Goal: Transaction & Acquisition: Purchase product/service

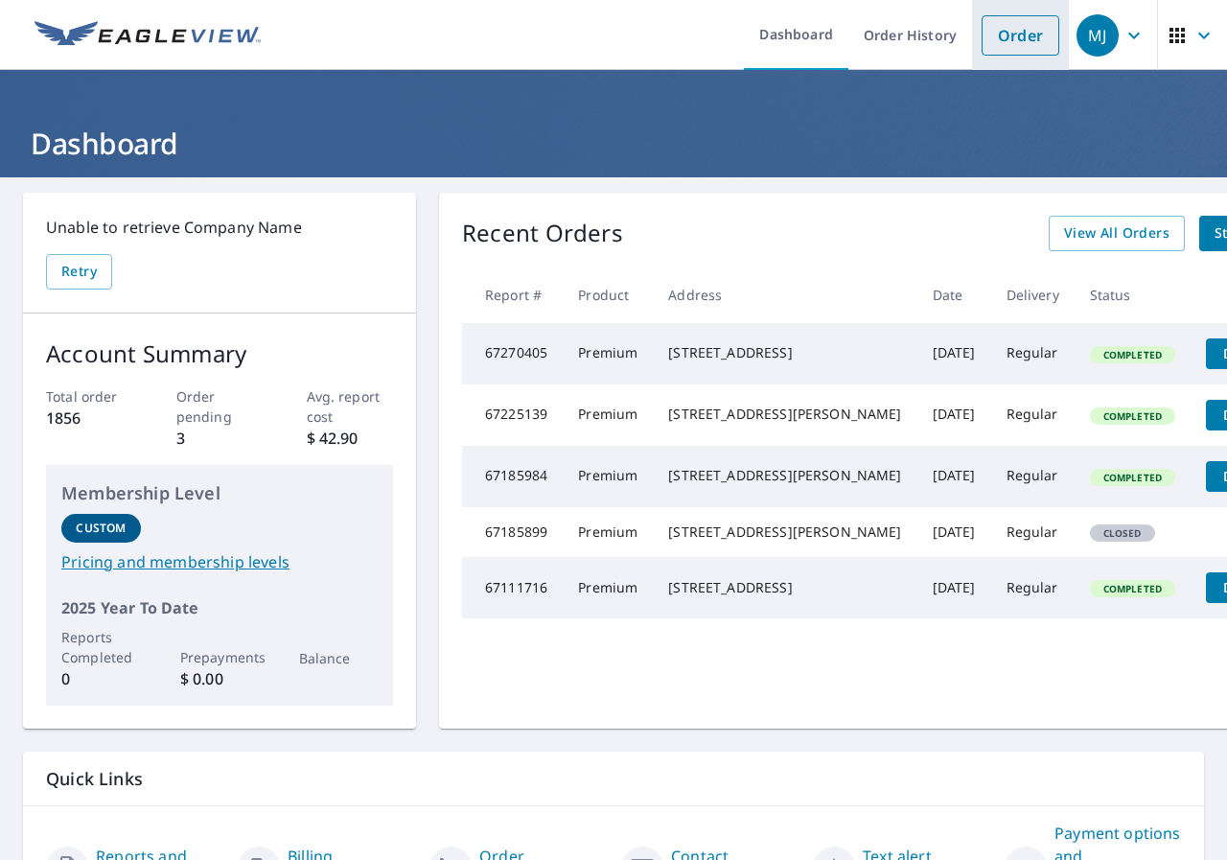
click at [994, 35] on link "Order" at bounding box center [1020, 35] width 78 height 40
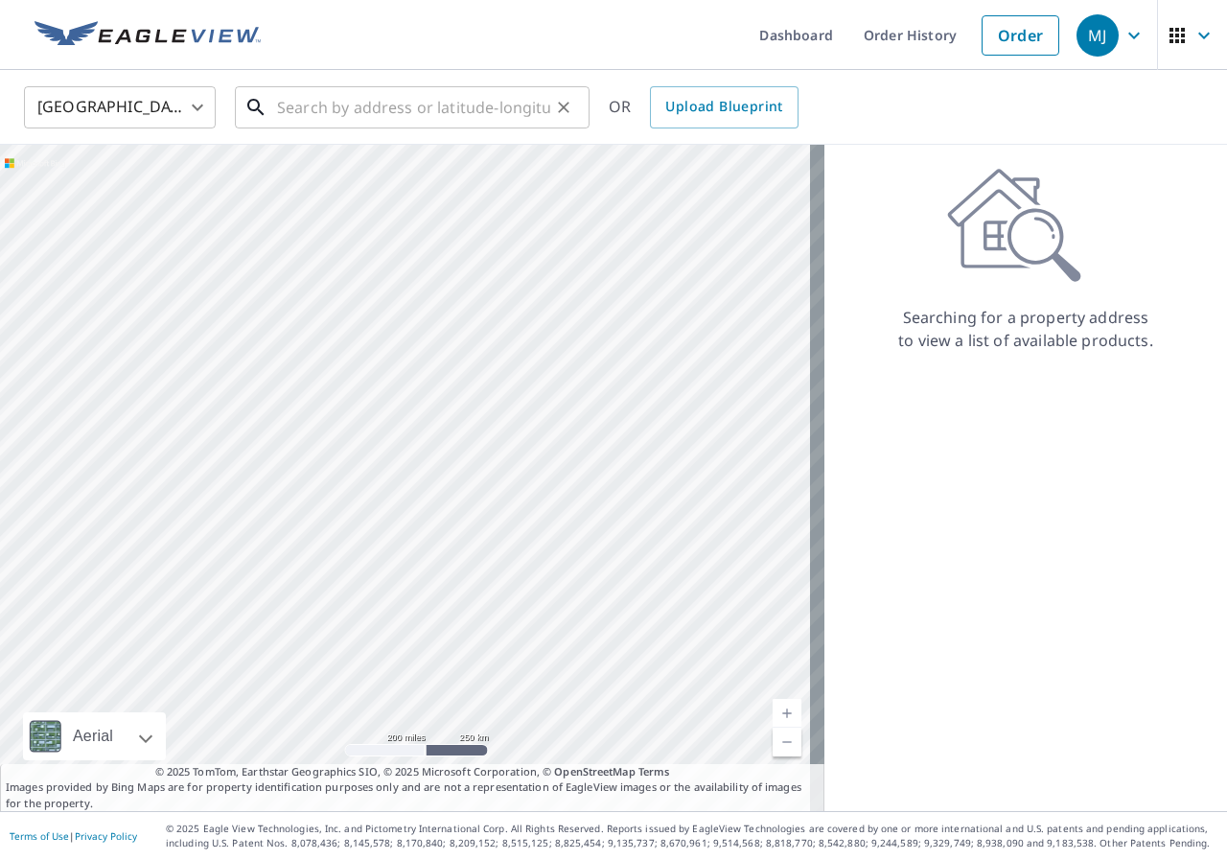
click at [445, 102] on input "text" at bounding box center [413, 108] width 273 height 54
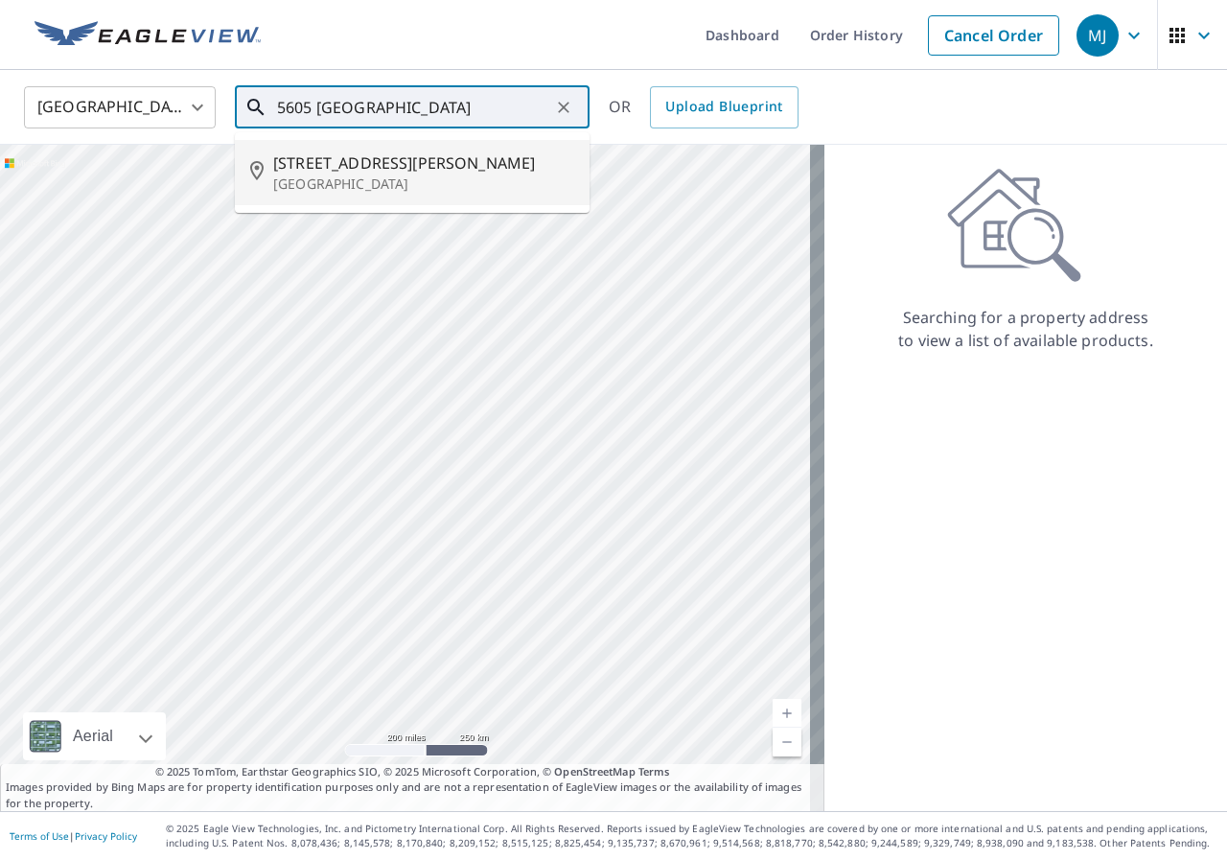
click at [365, 162] on span "5605 Harwick Rd" at bounding box center [423, 162] width 301 height 23
type input "5605 Harwick Rd Bethesda, MD 20816"
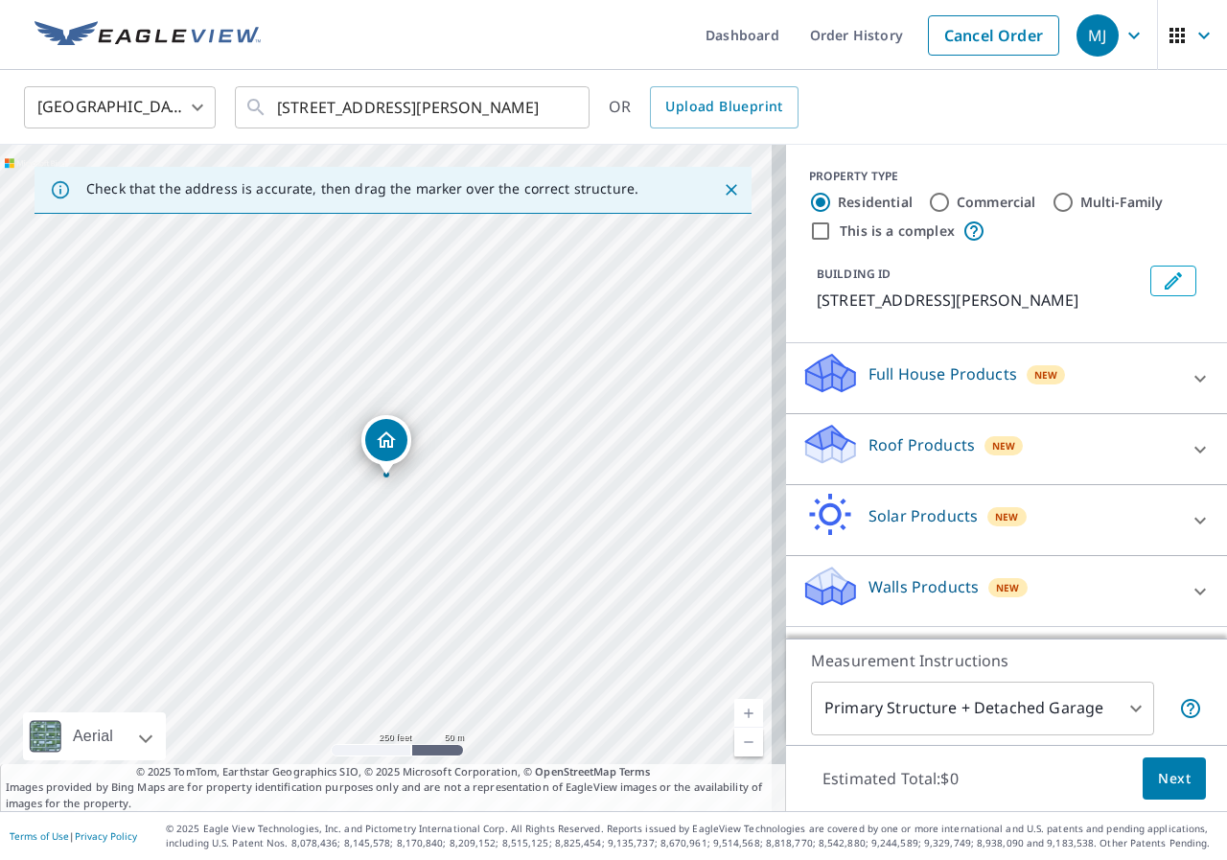
click at [898, 447] on p "Roof Products" at bounding box center [921, 444] width 106 height 23
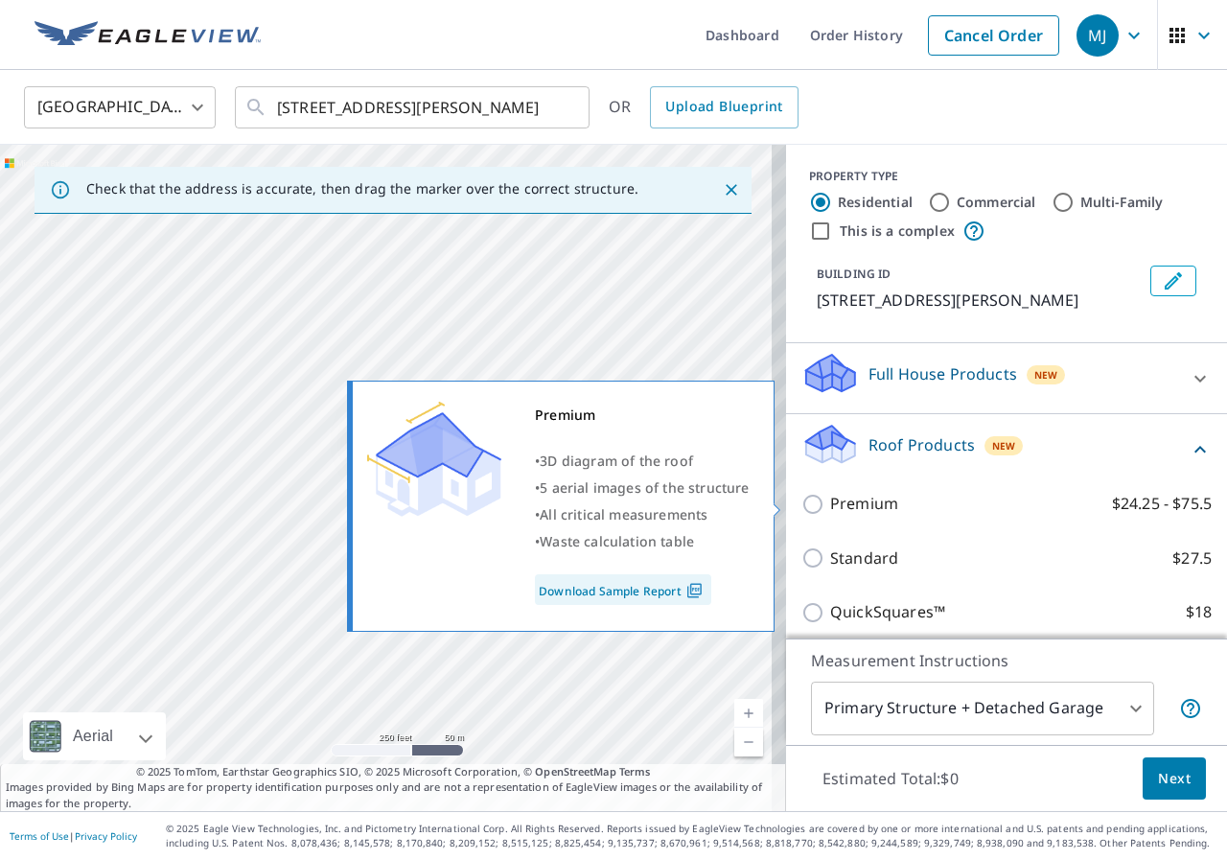
click at [859, 501] on p "Premium" at bounding box center [864, 504] width 68 height 24
click at [830, 501] on input "Premium $24.25 - $75.5" at bounding box center [815, 504] width 29 height 23
checkbox input "true"
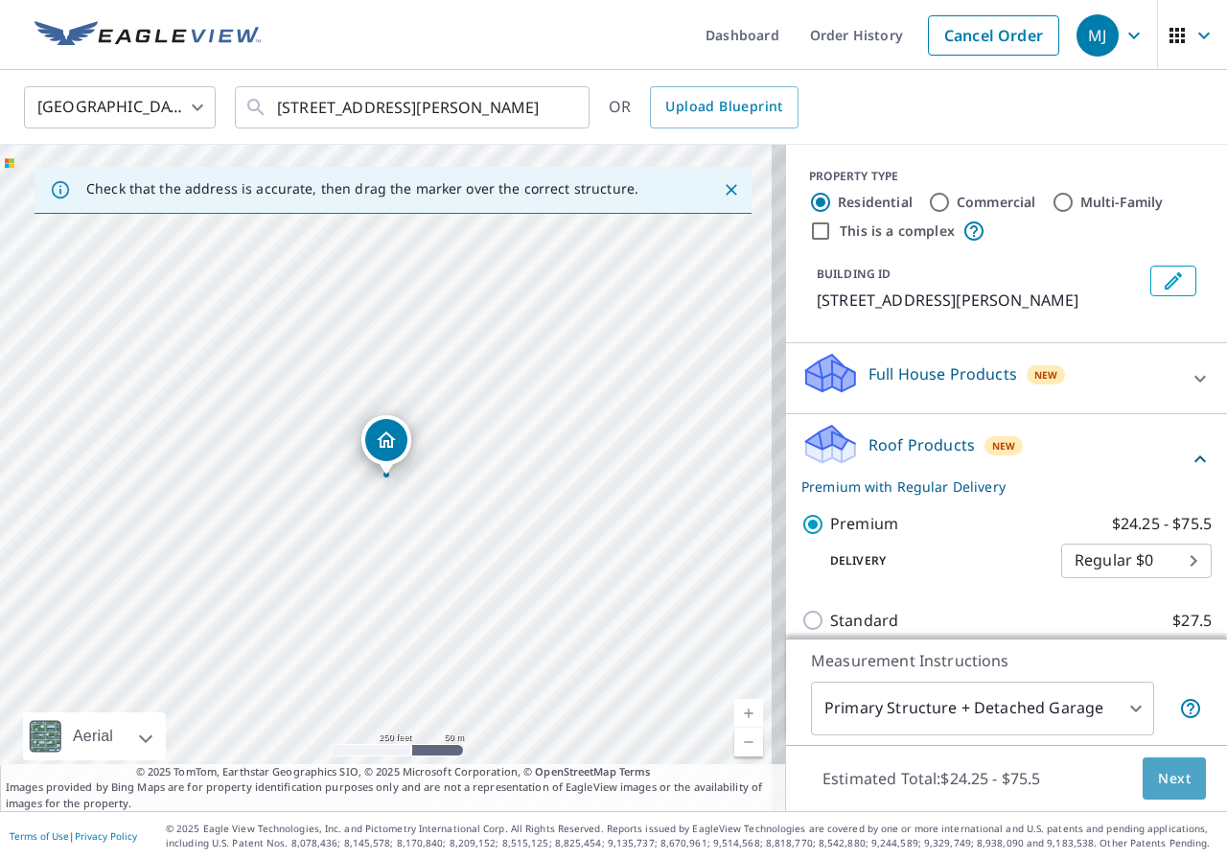
click at [1168, 778] on span "Next" at bounding box center [1174, 779] width 33 height 24
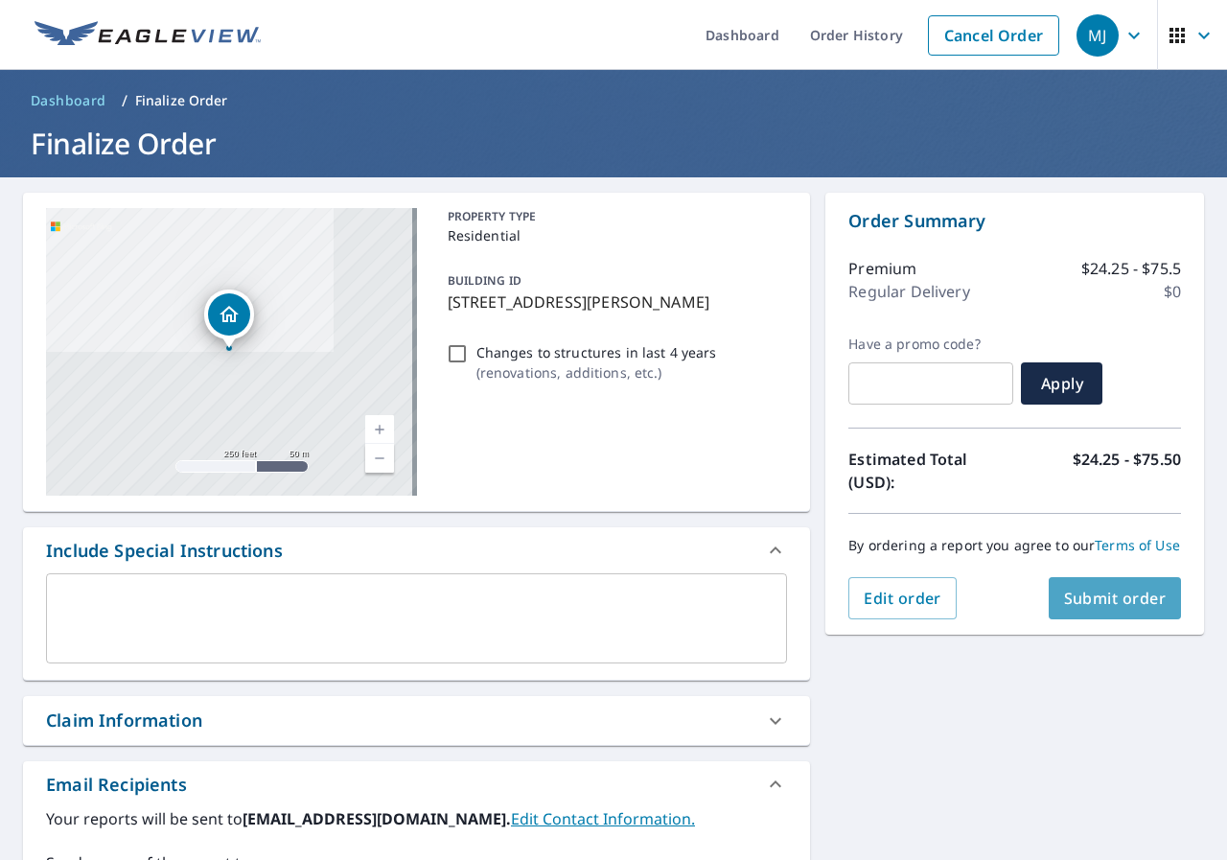
click at [1112, 602] on button "Submit order" at bounding box center [1114, 598] width 133 height 42
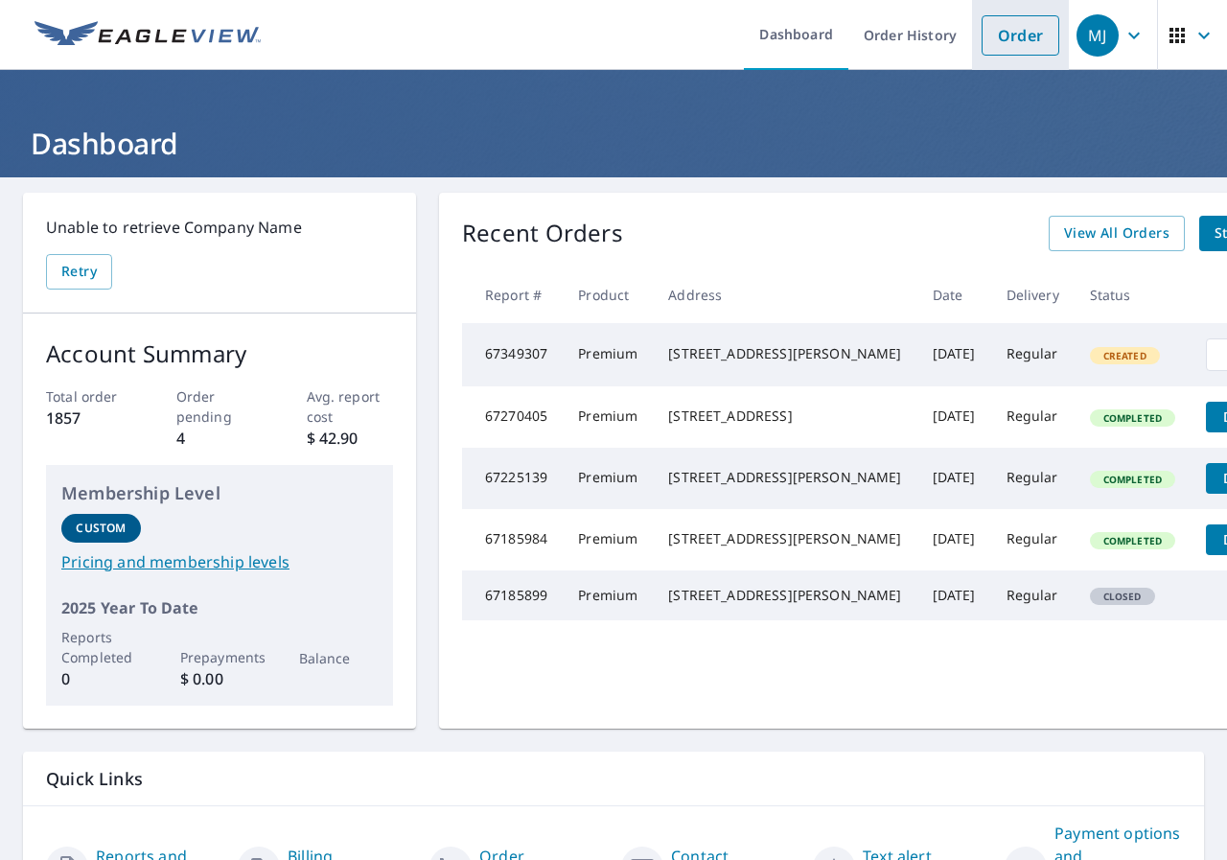
click at [996, 48] on link "Order" at bounding box center [1020, 35] width 78 height 40
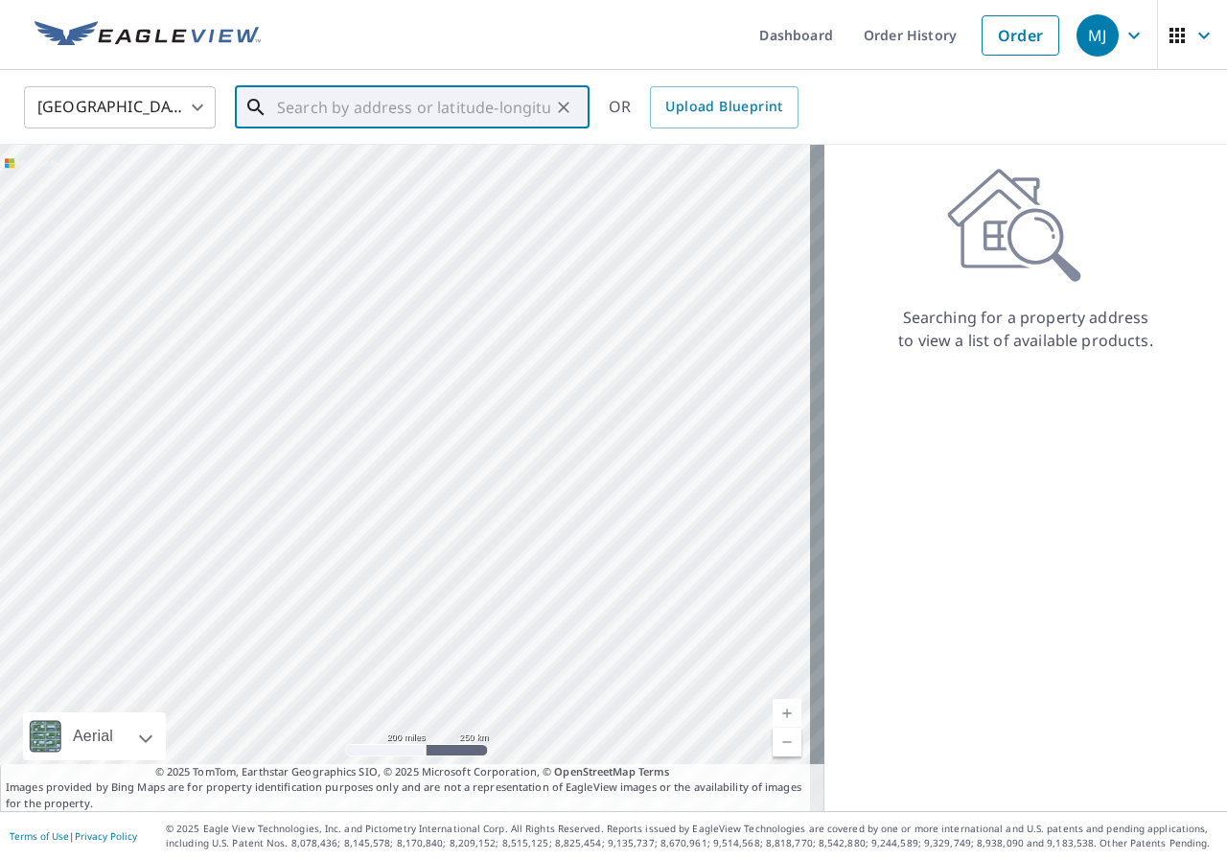
click at [425, 115] on input "text" at bounding box center [413, 108] width 273 height 54
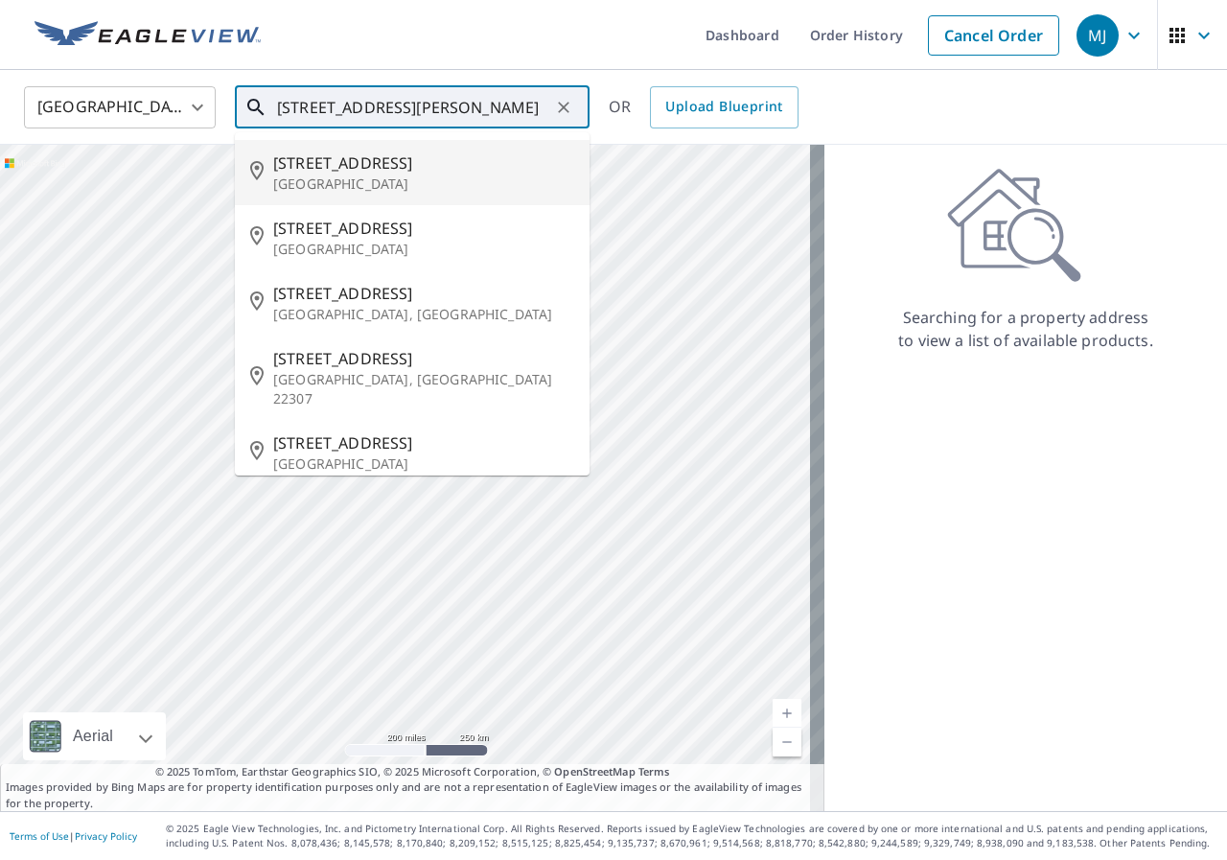
click at [366, 116] on input "[STREET_ADDRESS][PERSON_NAME]" at bounding box center [413, 108] width 273 height 54
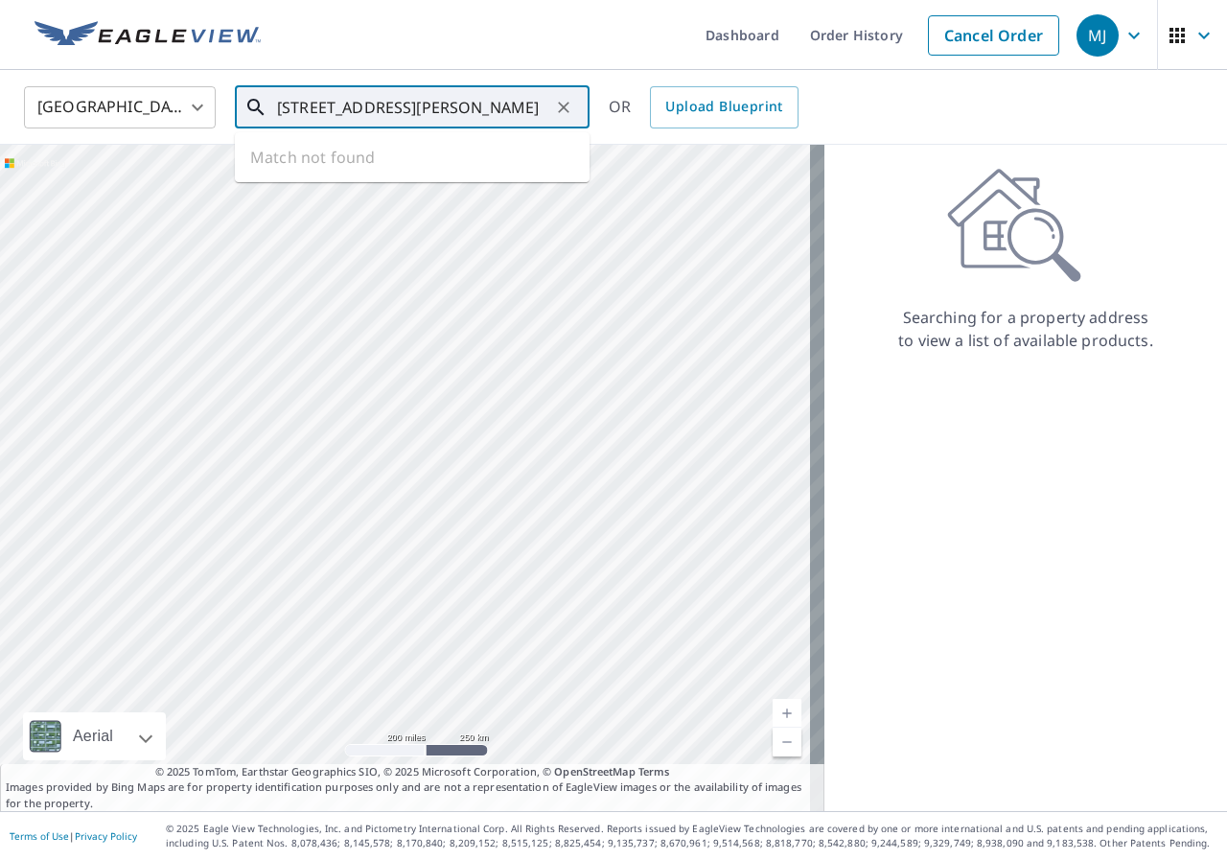
click at [524, 103] on input "[STREET_ADDRESS][PERSON_NAME]" at bounding box center [413, 108] width 273 height 54
click at [674, 348] on div at bounding box center [412, 478] width 824 height 666
click at [512, 351] on div at bounding box center [412, 478] width 824 height 666
drag, startPoint x: 233, startPoint y: 109, endPoint x: 269, endPoint y: 96, distance: 38.8
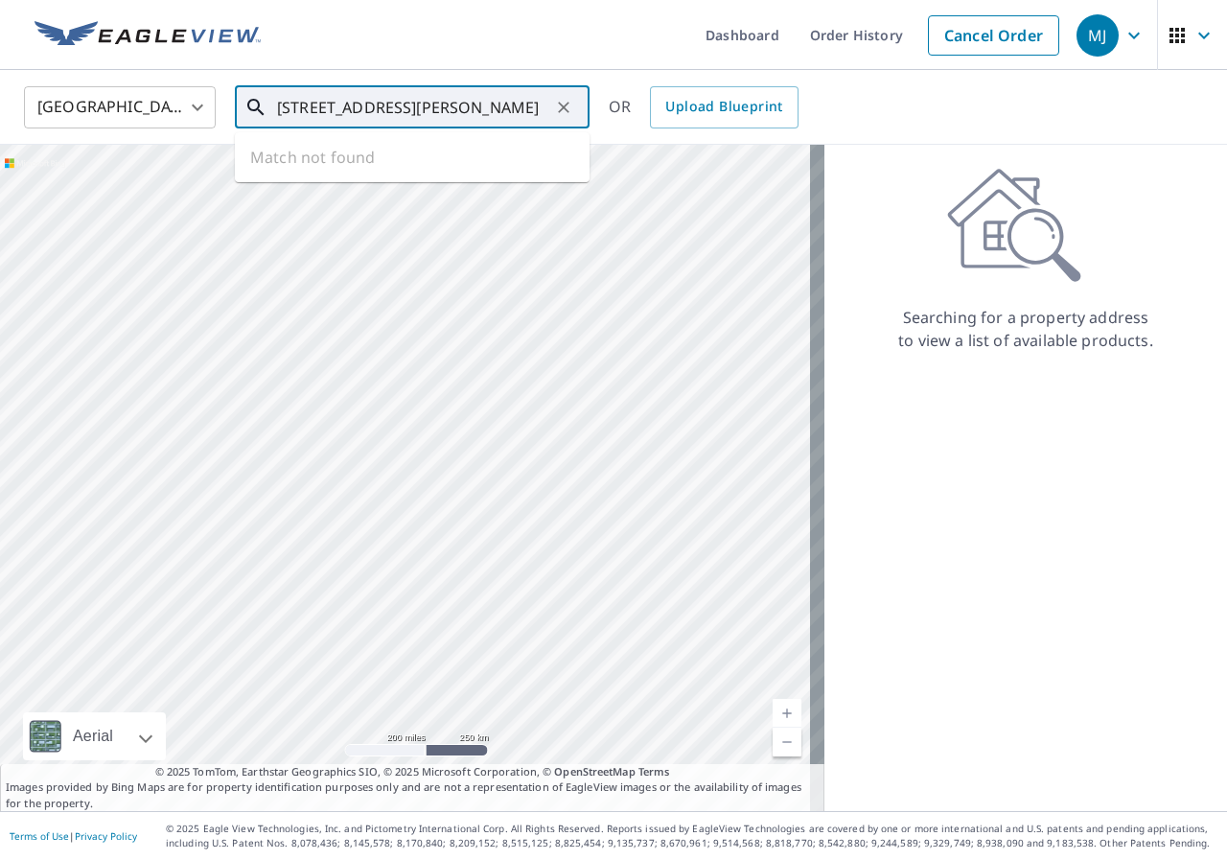
click at [280, 97] on div "[STREET_ADDRESS][PERSON_NAME] ​" at bounding box center [412, 107] width 355 height 42
click at [253, 109] on icon at bounding box center [255, 107] width 16 height 16
type input "3"
click at [301, 109] on input "342 Westmond Dr. [PERSON_NAME]" at bounding box center [413, 108] width 273 height 54
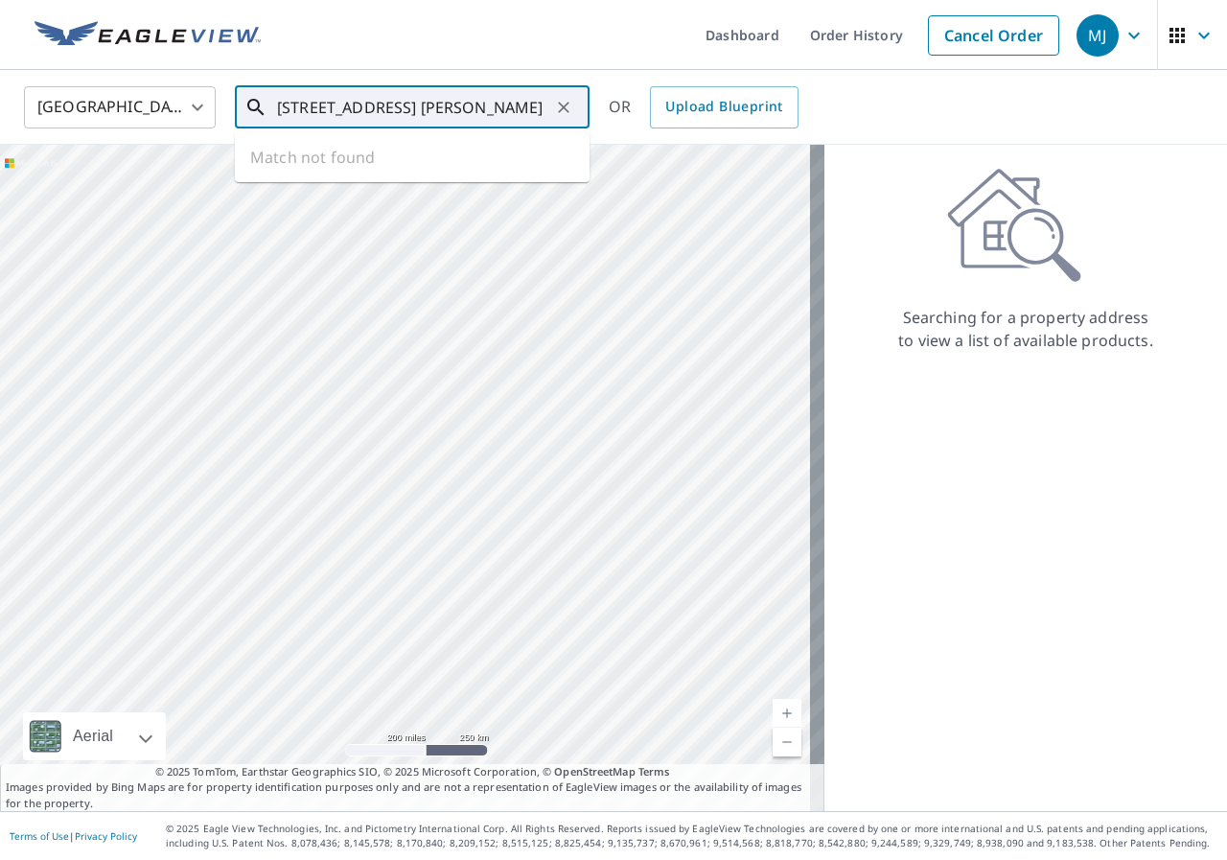
click at [500, 111] on input "[STREET_ADDRESS] [PERSON_NAME]" at bounding box center [413, 108] width 273 height 54
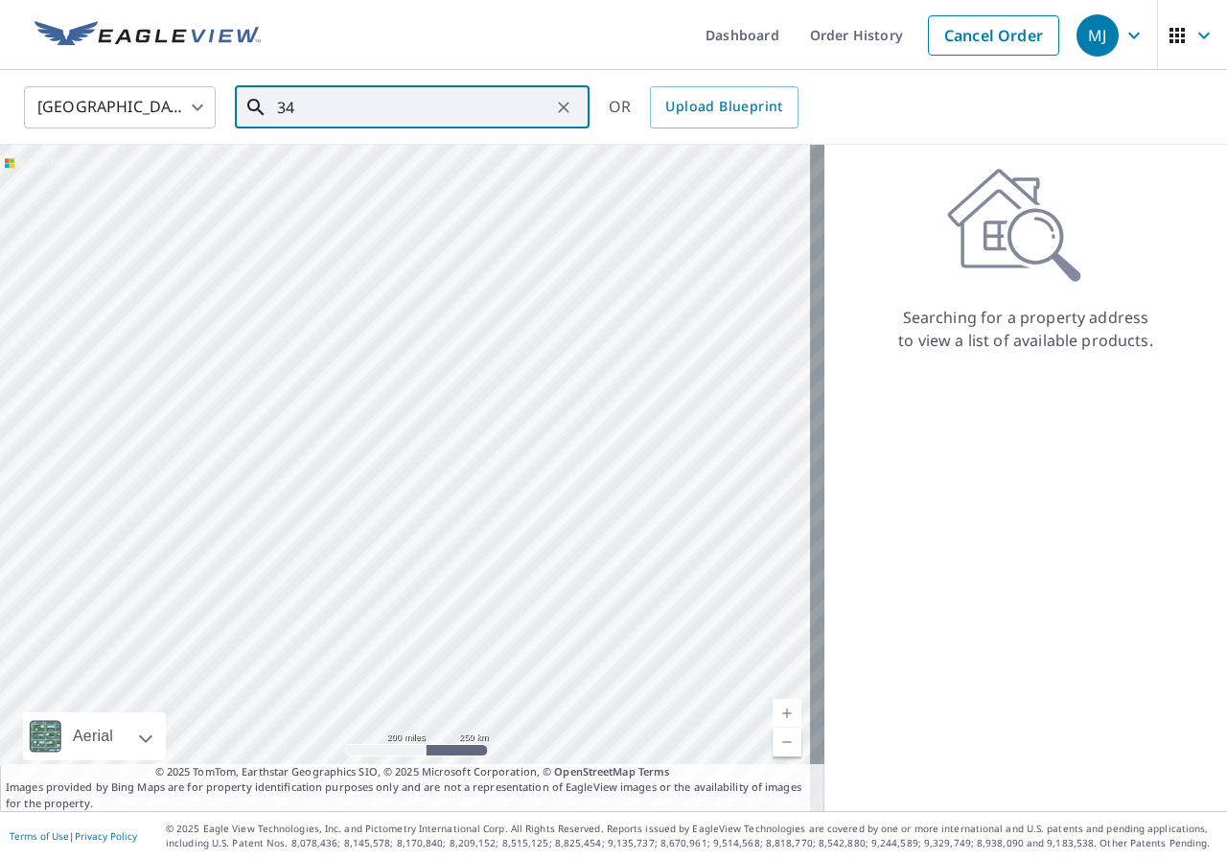
type input "3"
type input "[STREET_ADDRESS]"
click at [403, 152] on ul "Match not found" at bounding box center [412, 157] width 355 height 50
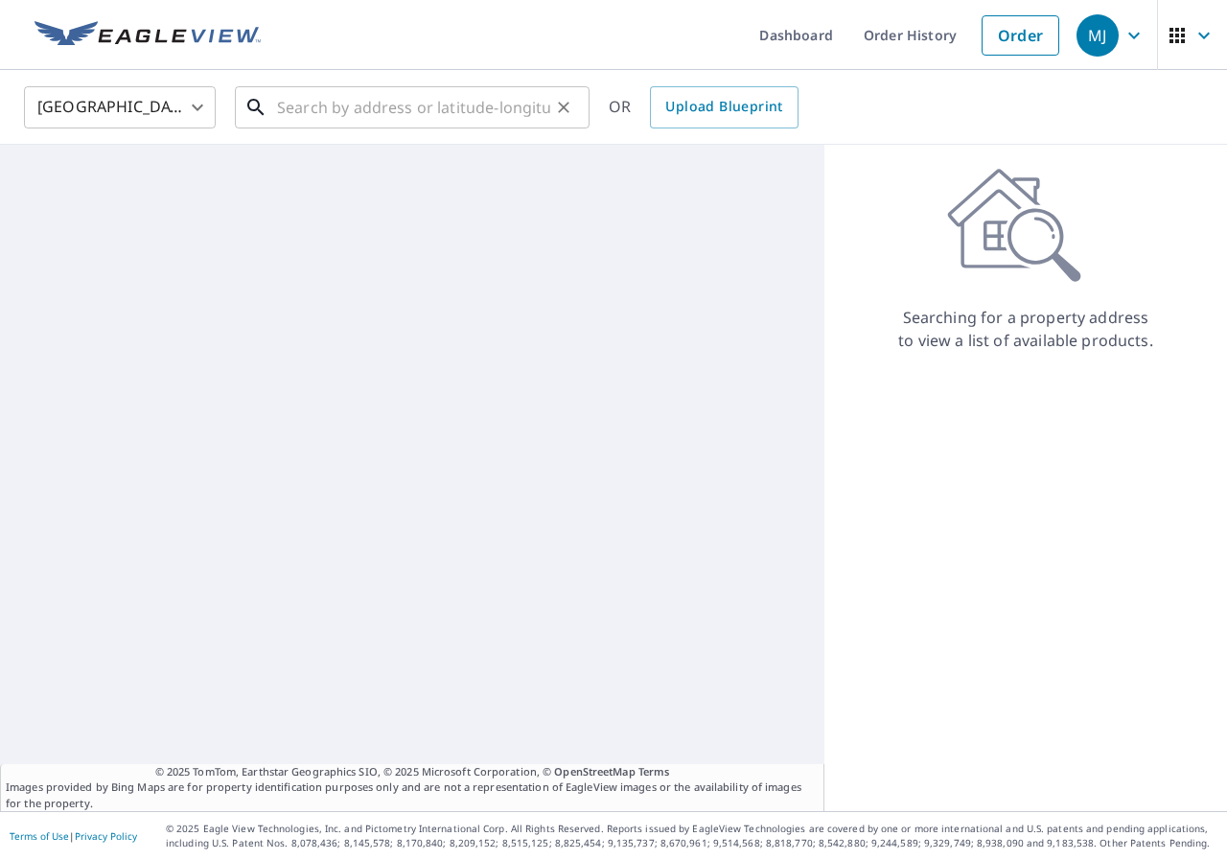
click at [453, 113] on input "text" at bounding box center [413, 108] width 273 height 54
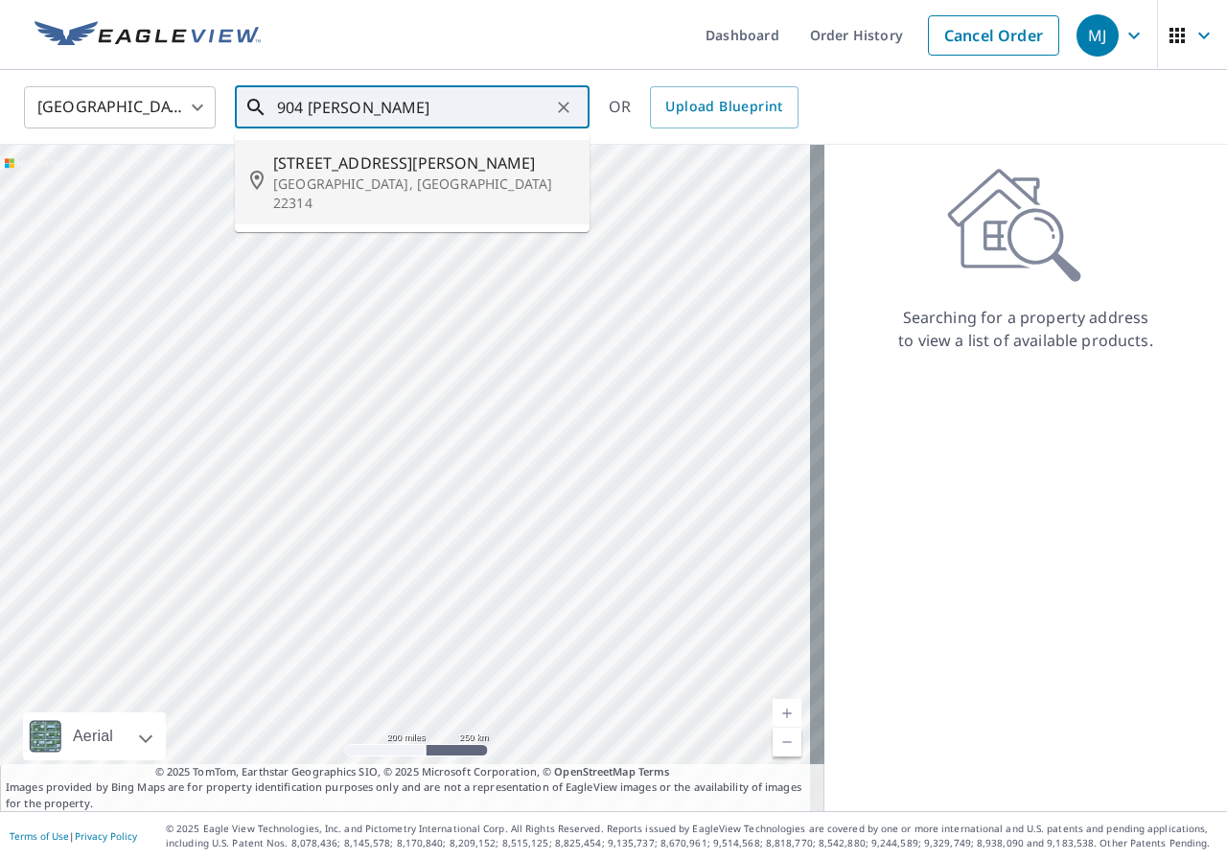
click at [366, 167] on span "904 Portner Pl" at bounding box center [423, 162] width 301 height 23
type input "904 Portner Pl Alexandria, VA 22314"
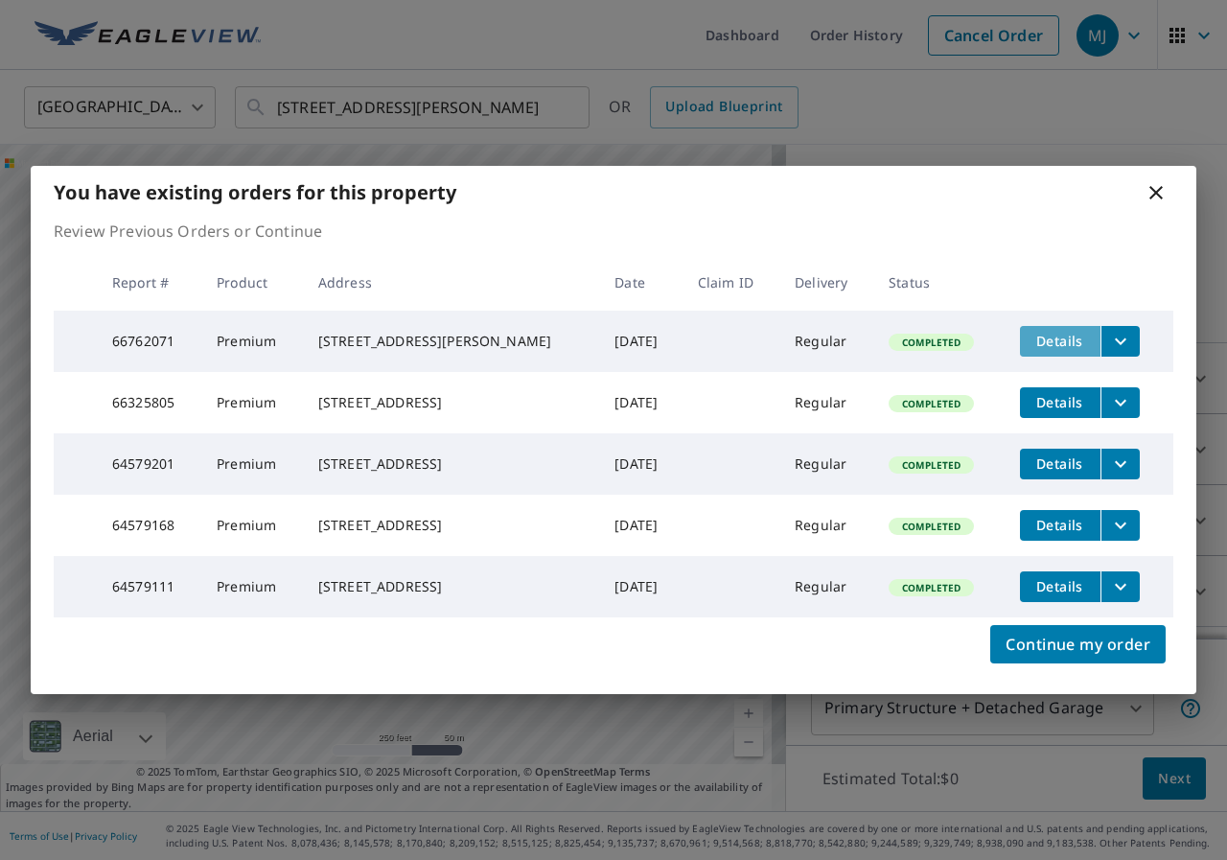
click at [1047, 332] on span "Details" at bounding box center [1060, 341] width 58 height 18
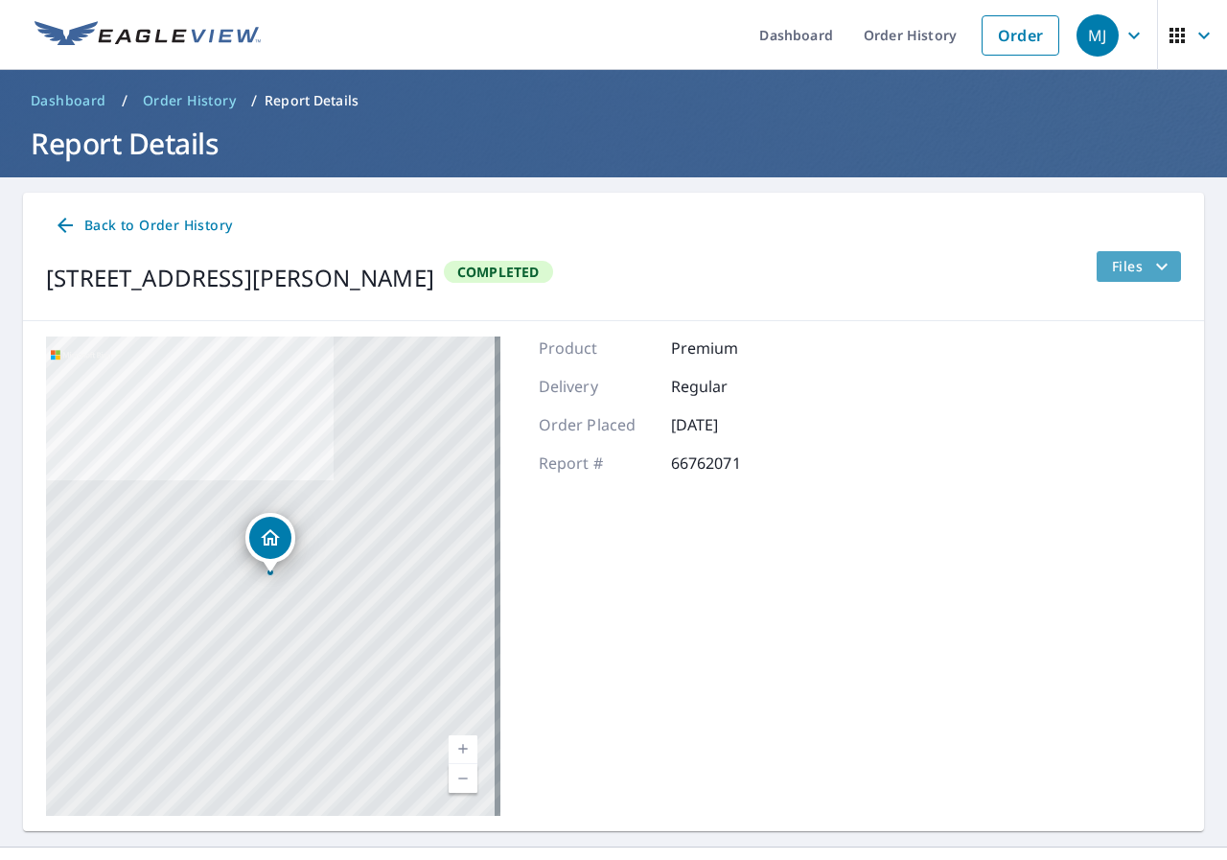
click at [1112, 258] on span "Files" at bounding box center [1142, 266] width 61 height 23
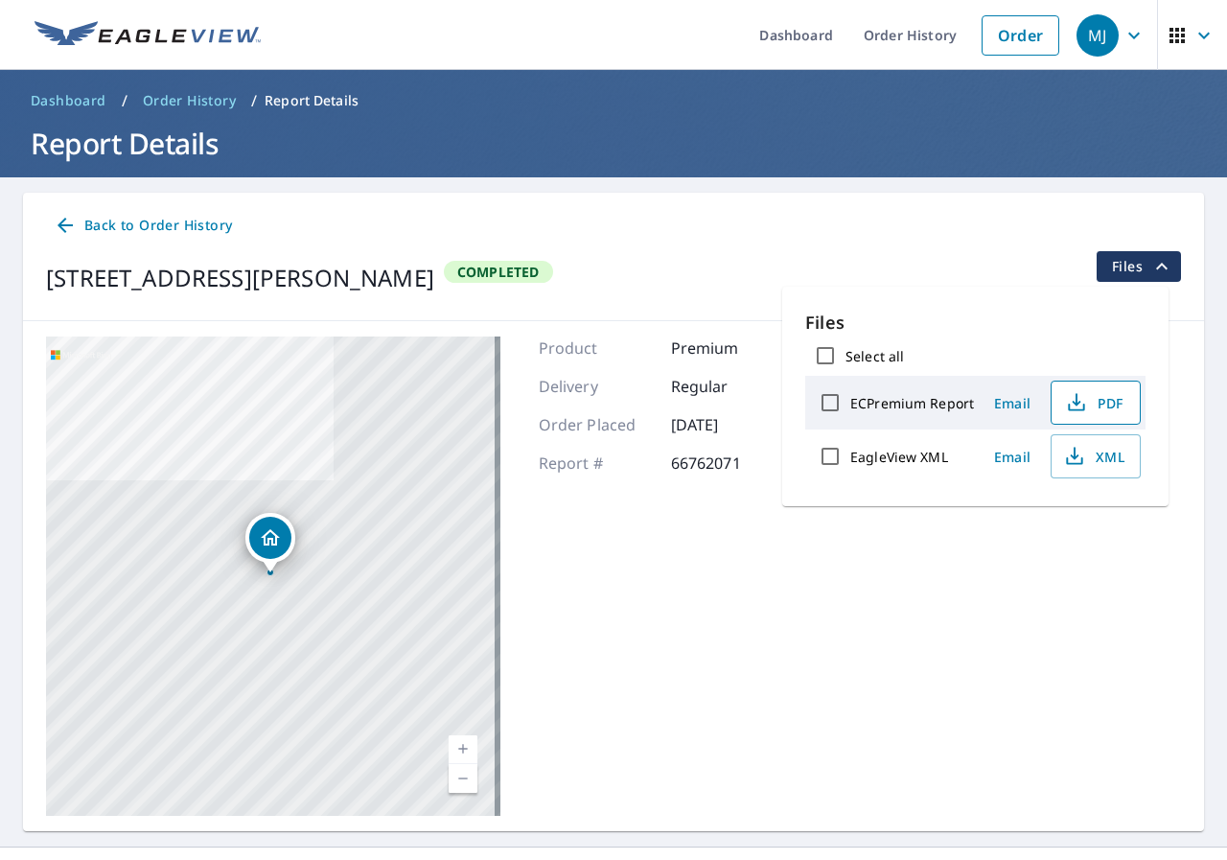
click at [1081, 402] on icon "button" at bounding box center [1076, 402] width 23 height 23
